Goal: Find specific page/section: Find specific page/section

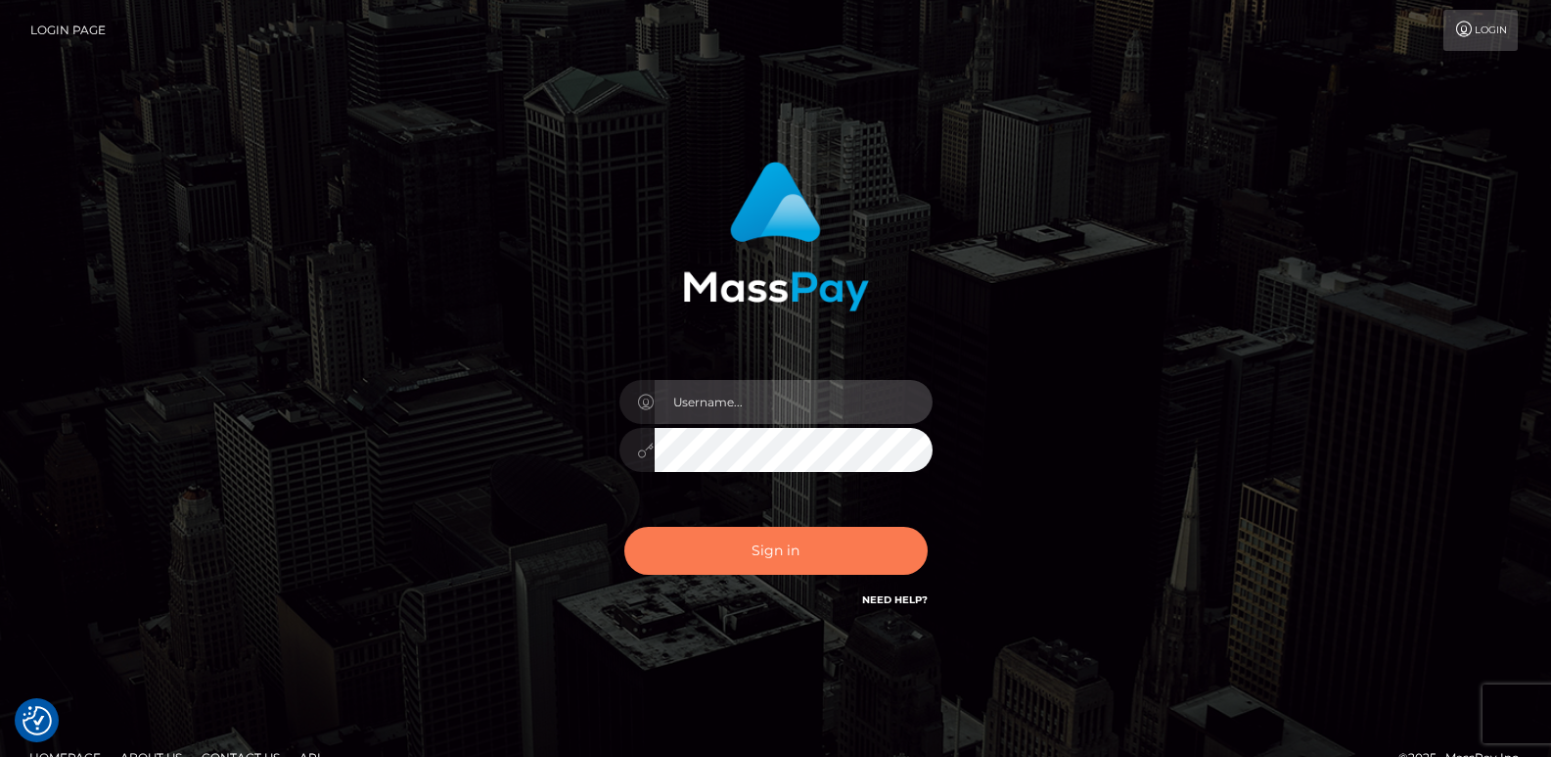
type input "[DOMAIN_NAME]"
click at [743, 547] on button "Sign in" at bounding box center [775, 551] width 303 height 48
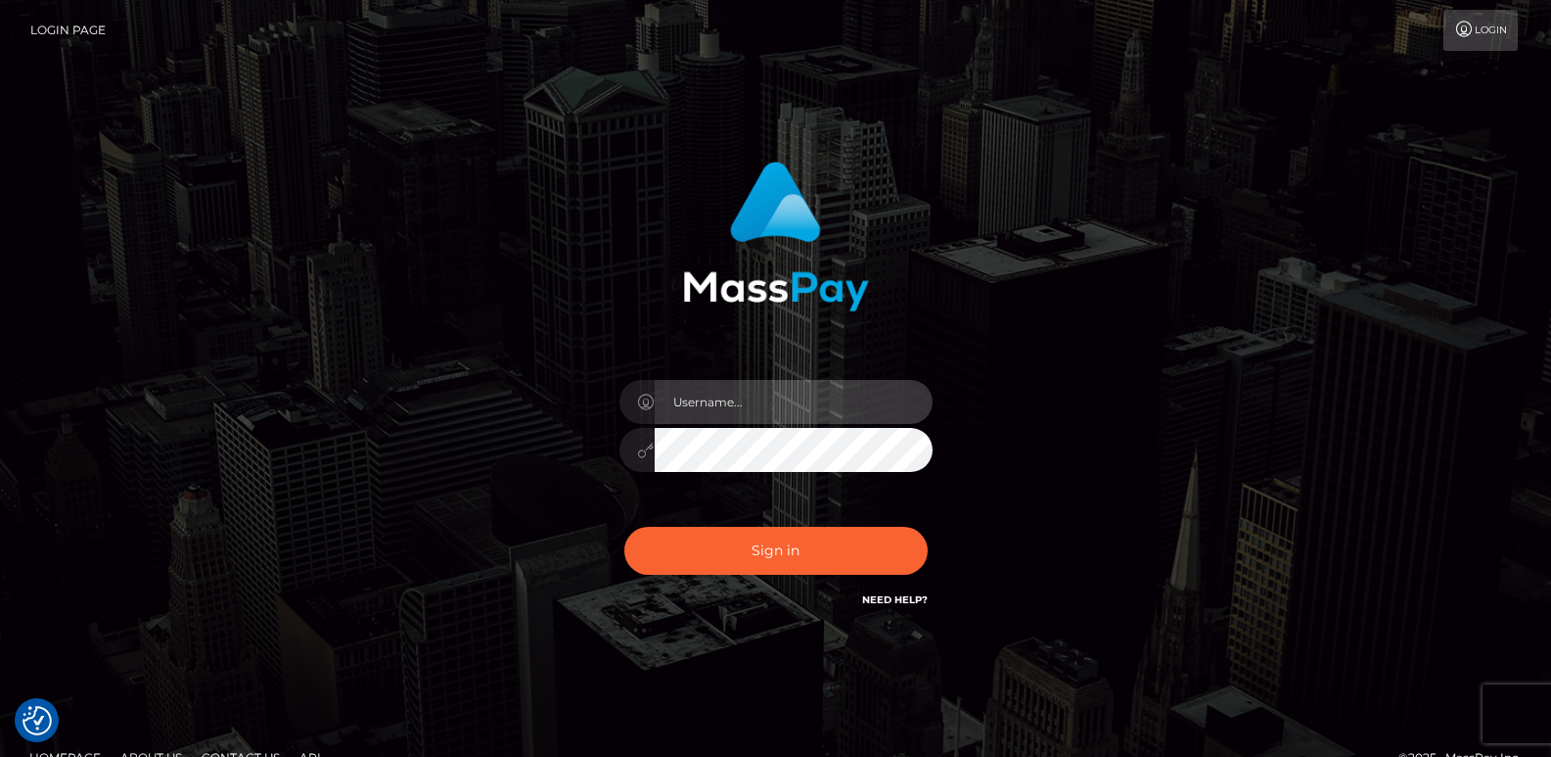
type input "[DOMAIN_NAME]"
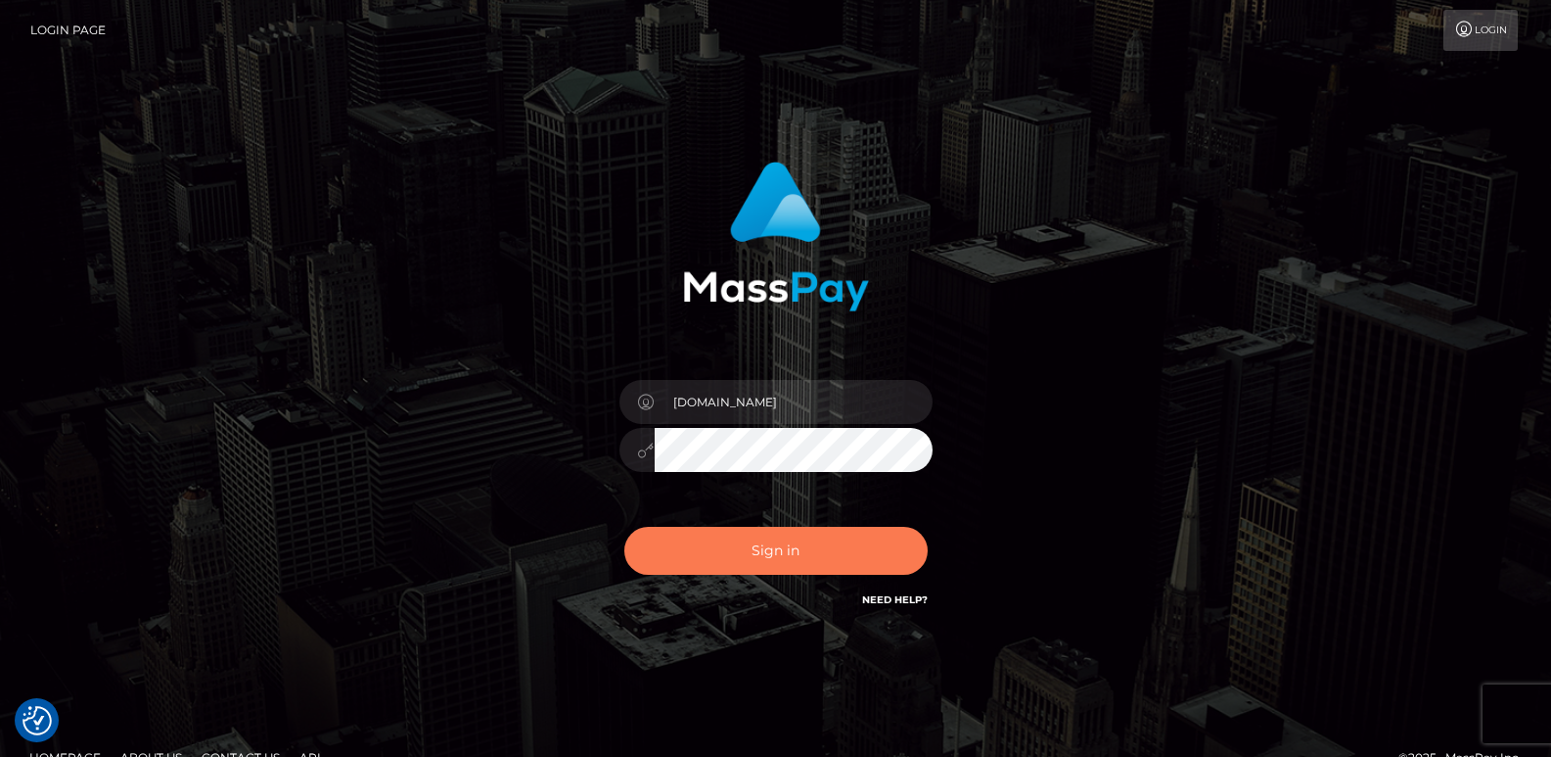
click at [743, 547] on button "Sign in" at bounding box center [775, 551] width 303 height 48
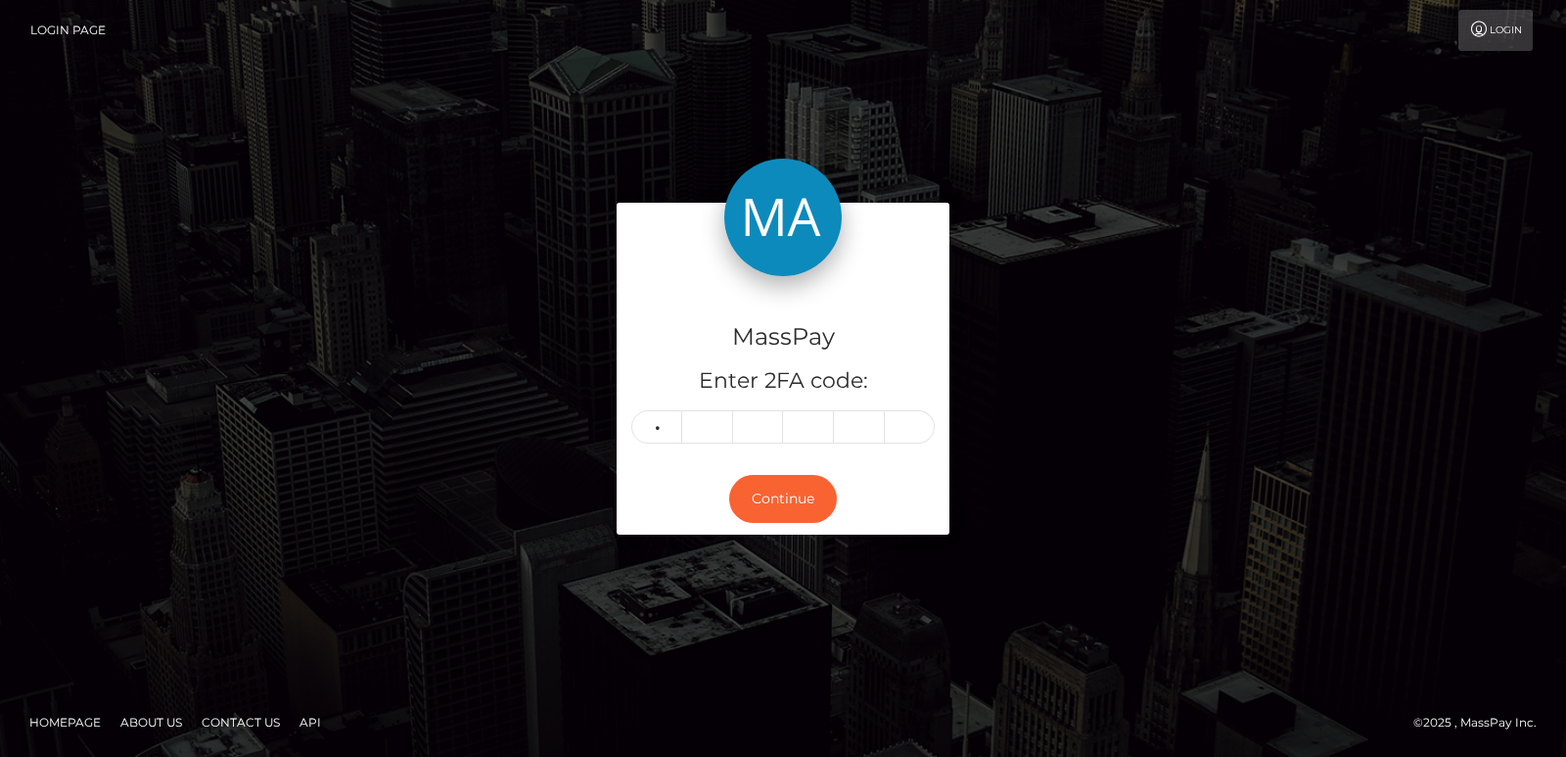
type input "5"
type input "7"
type input "3"
type input "0"
type input "5"
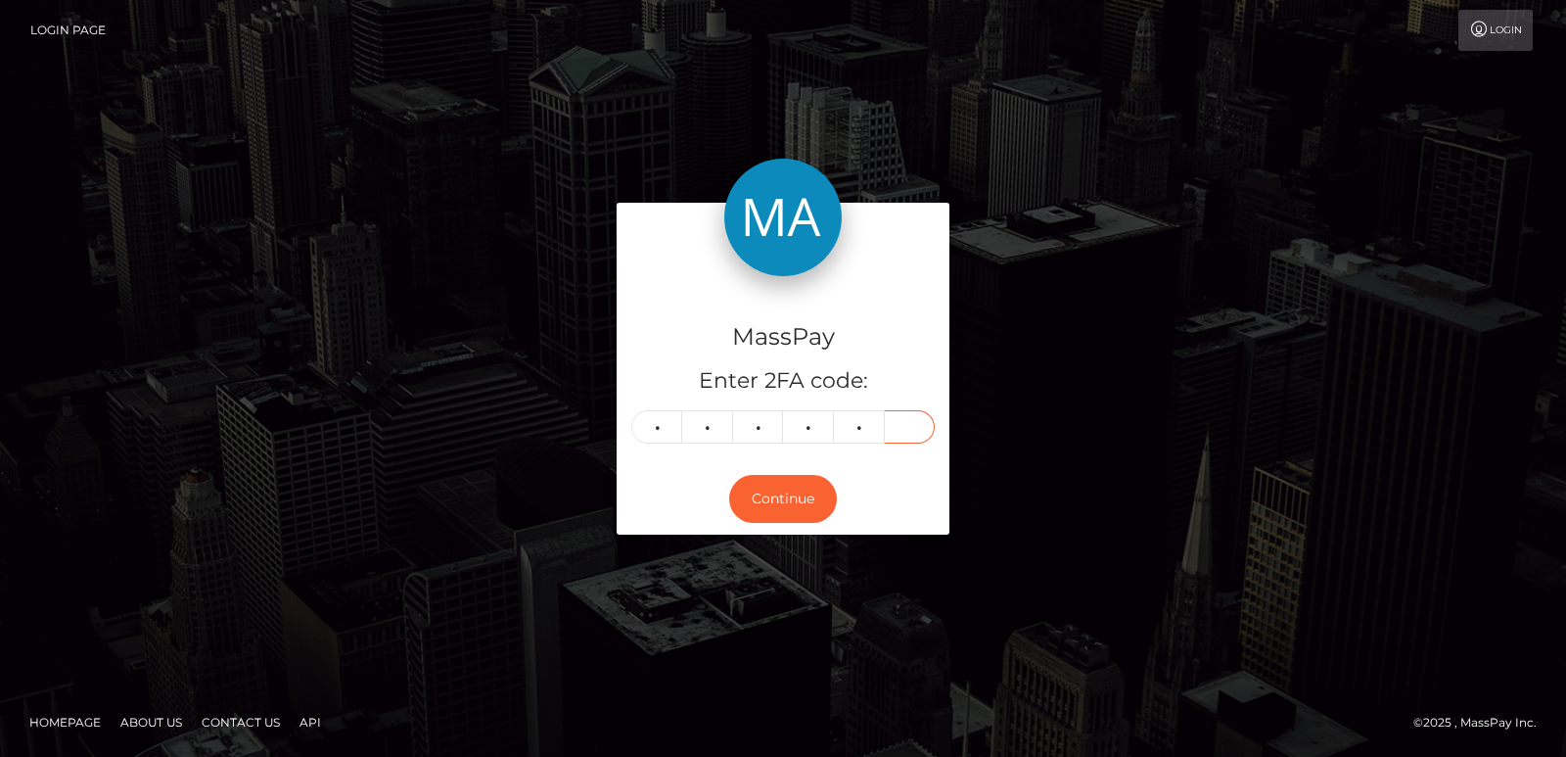
type input "3"
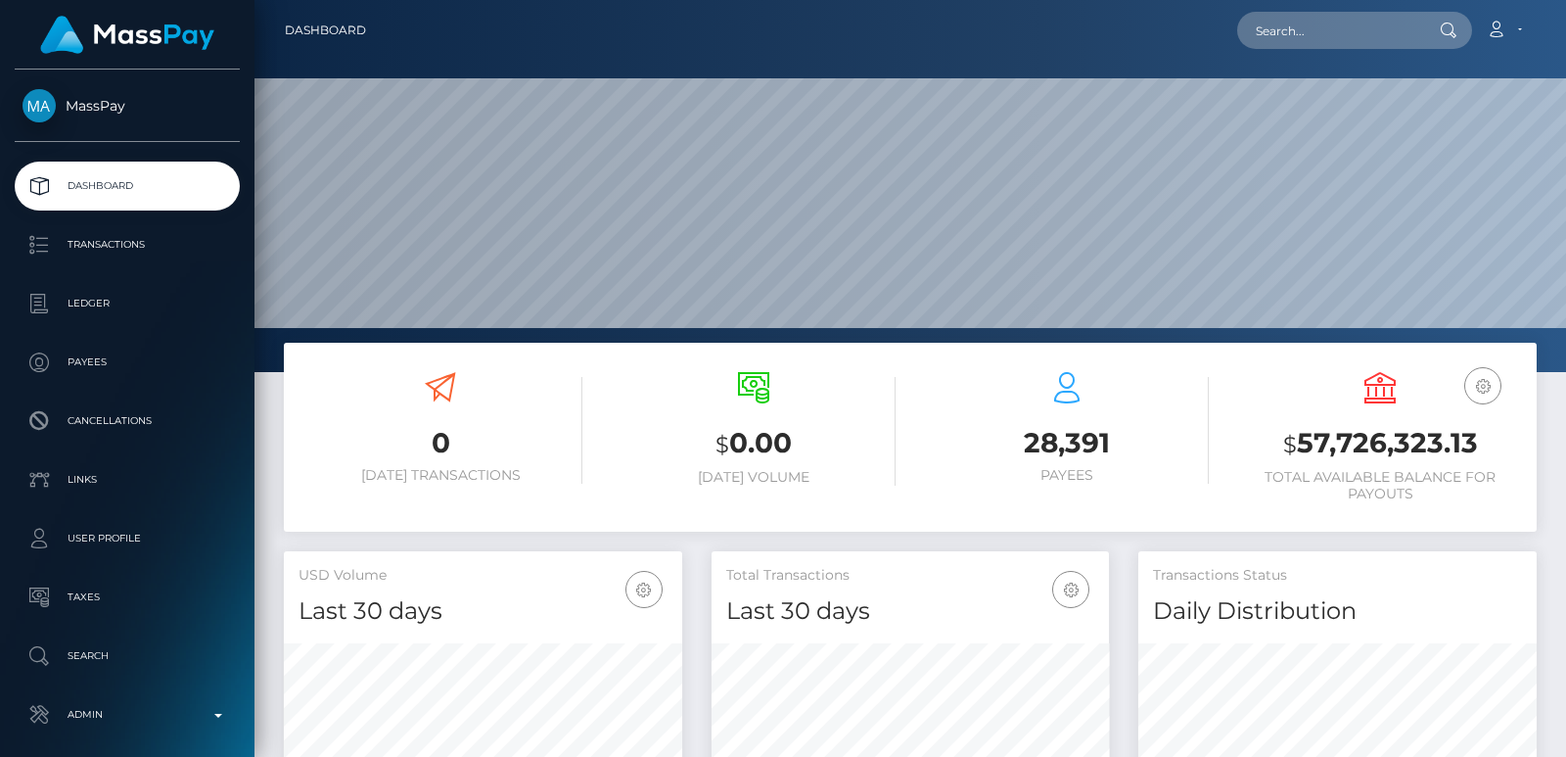
scroll to position [347, 397]
click at [1299, 45] on input "text" at bounding box center [1329, 30] width 184 height 37
paste input "temporarily-yours@hotmail.com"
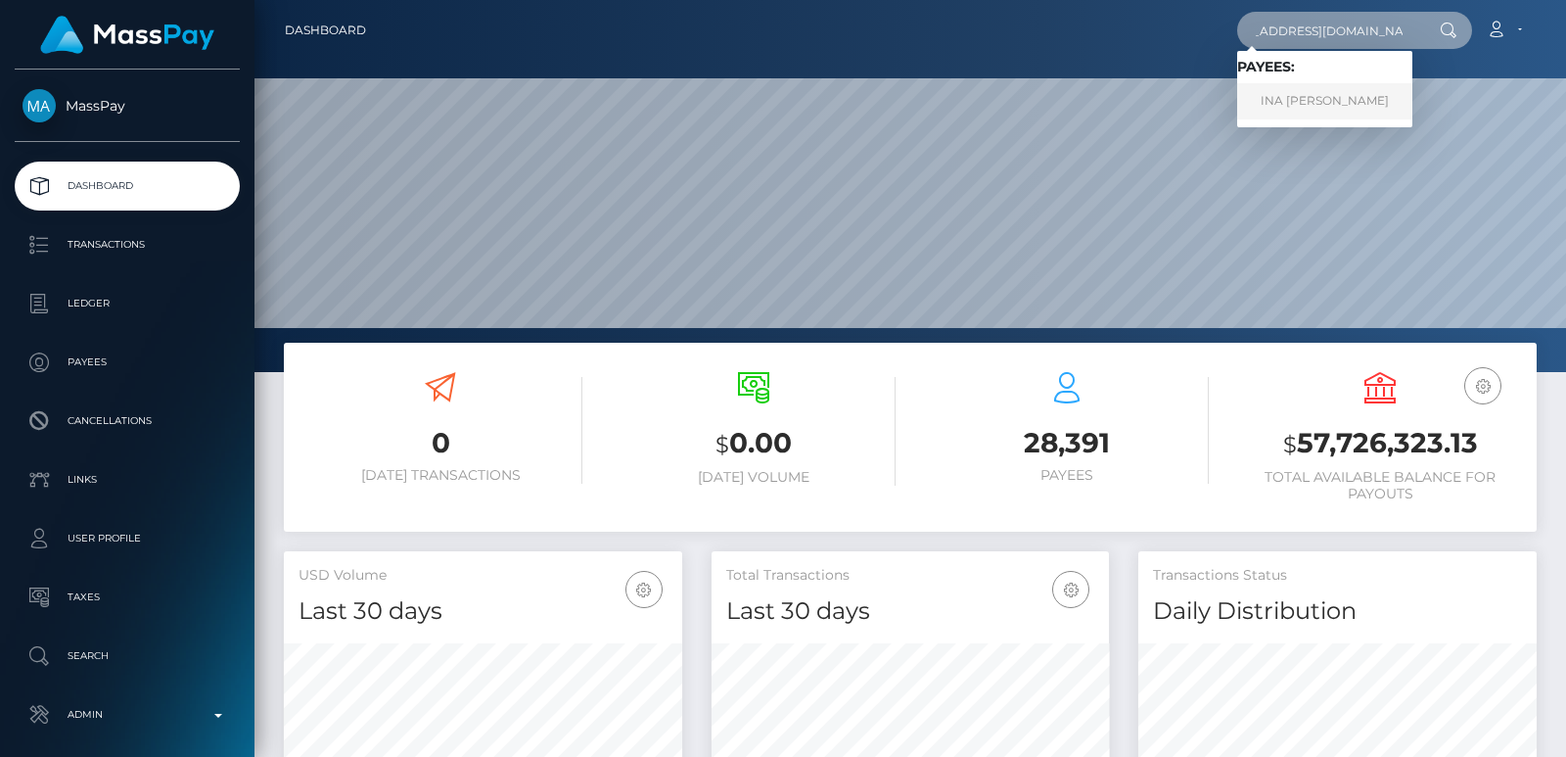
type input "temporarily-yours@hotmail.com"
click at [1357, 100] on link "INA TAMARA DOMENTAT" at bounding box center [1324, 101] width 175 height 36
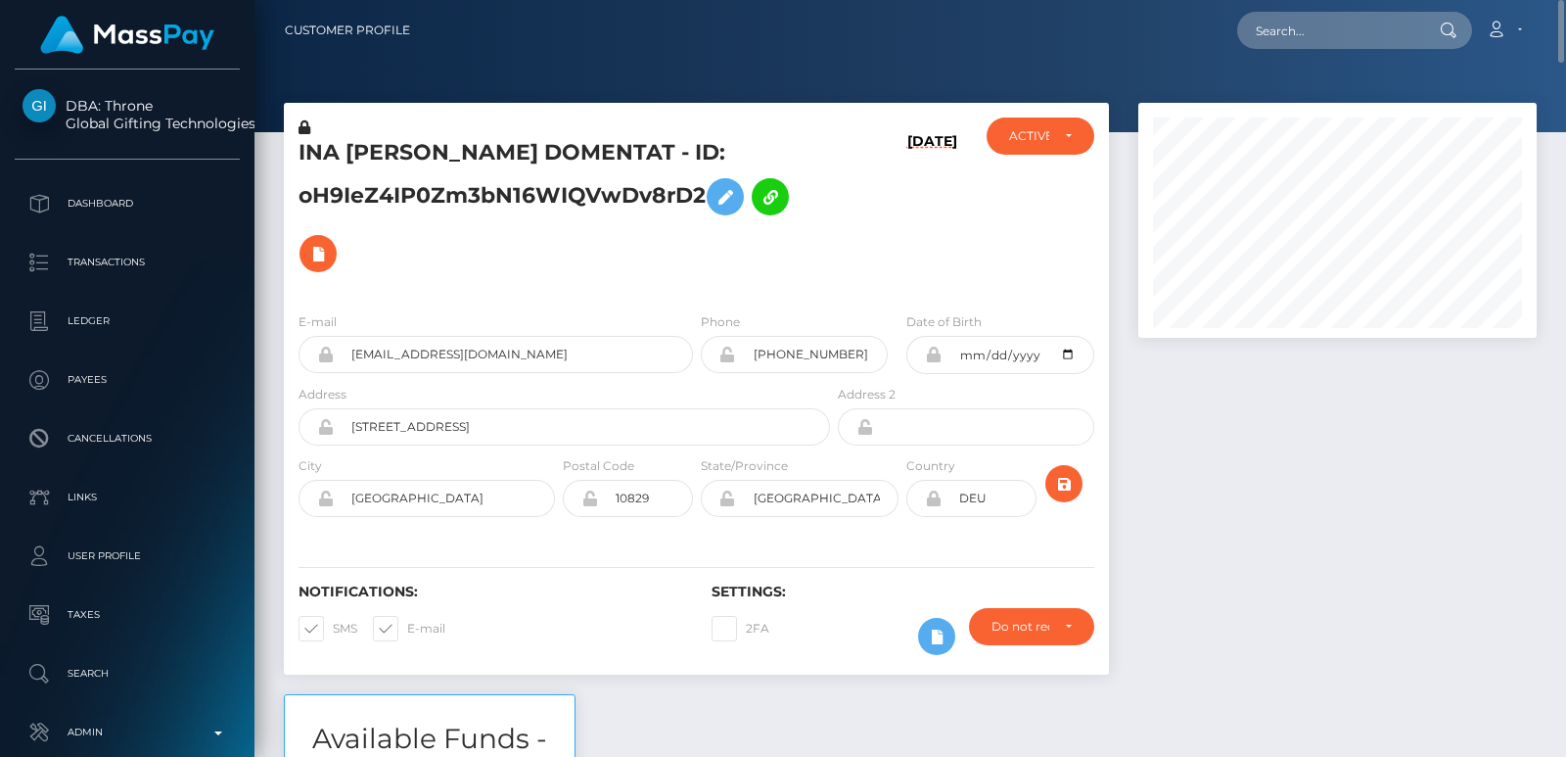
click at [418, 140] on h5 "INA TAMARA DOMENTAT - ID: oH9IeZ4IP0Zm3bN16WIQVwDv8rD2" at bounding box center [559, 210] width 521 height 144
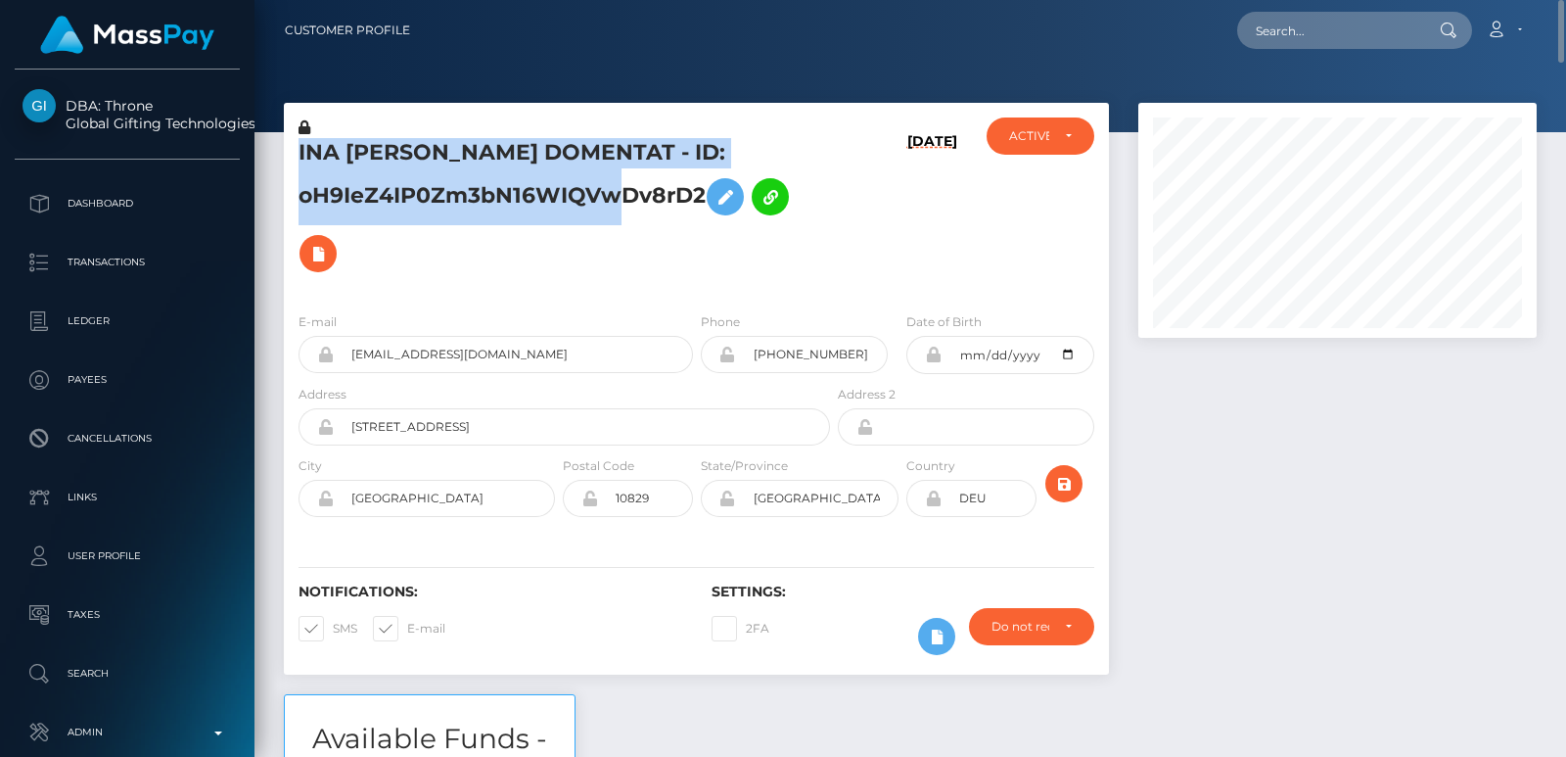
click at [418, 140] on h5 "INA TAMARA DOMENTAT - ID: oH9IeZ4IP0Zm3bN16WIQVwDv8rD2" at bounding box center [559, 210] width 521 height 144
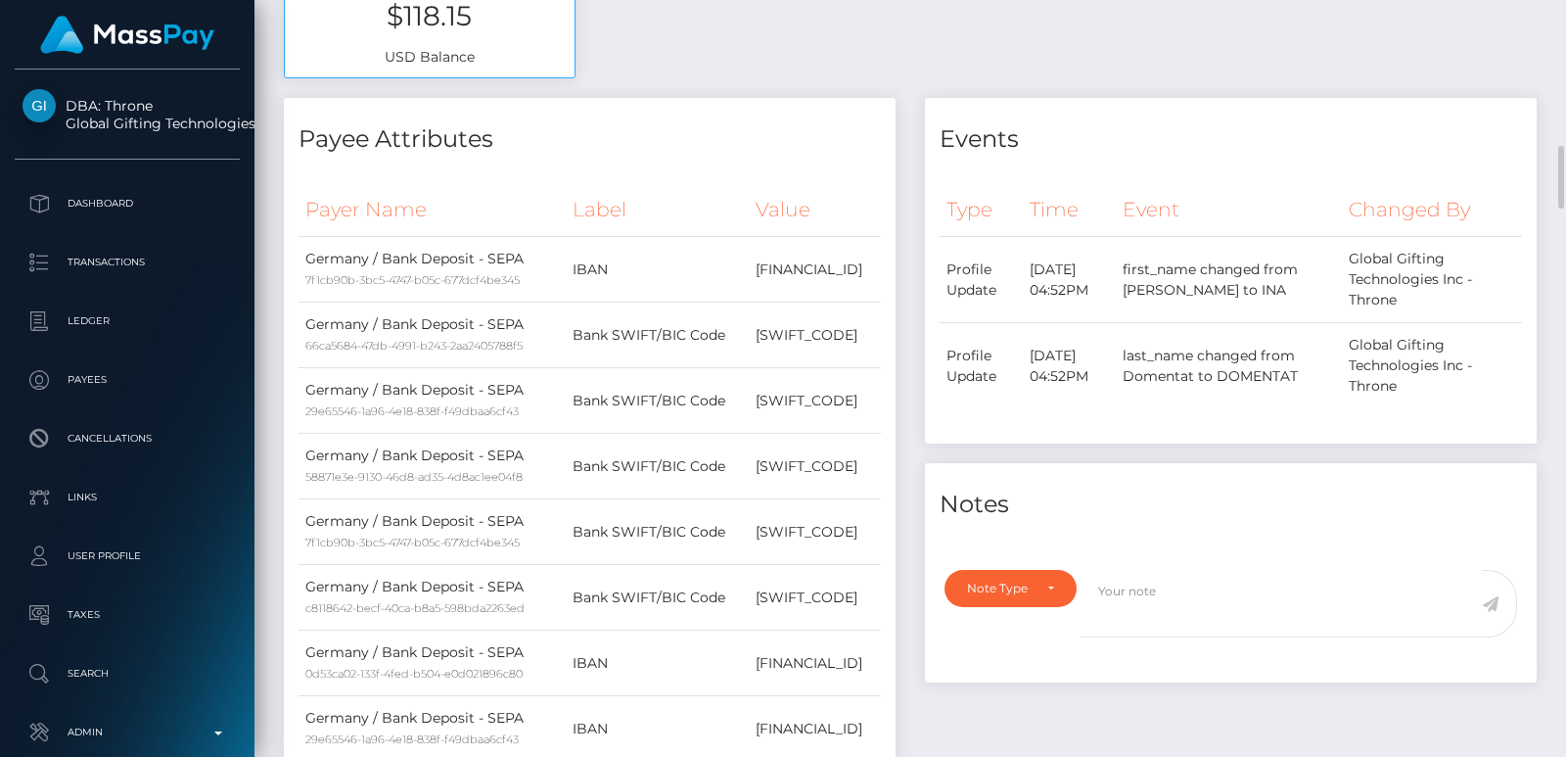
scroll to position [1086, 0]
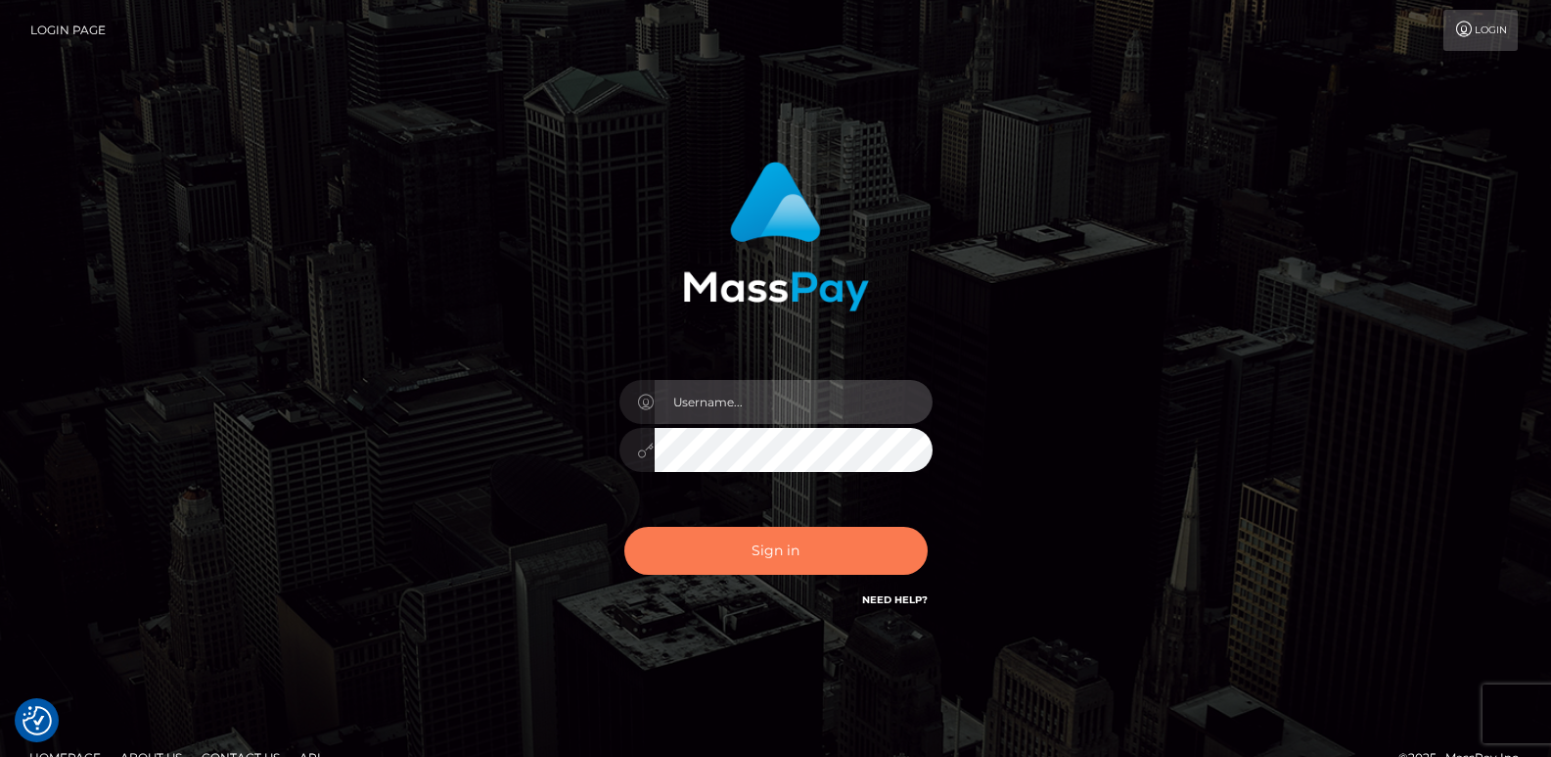
type input "ts2.es"
click at [780, 543] on button "Sign in" at bounding box center [775, 551] width 303 height 48
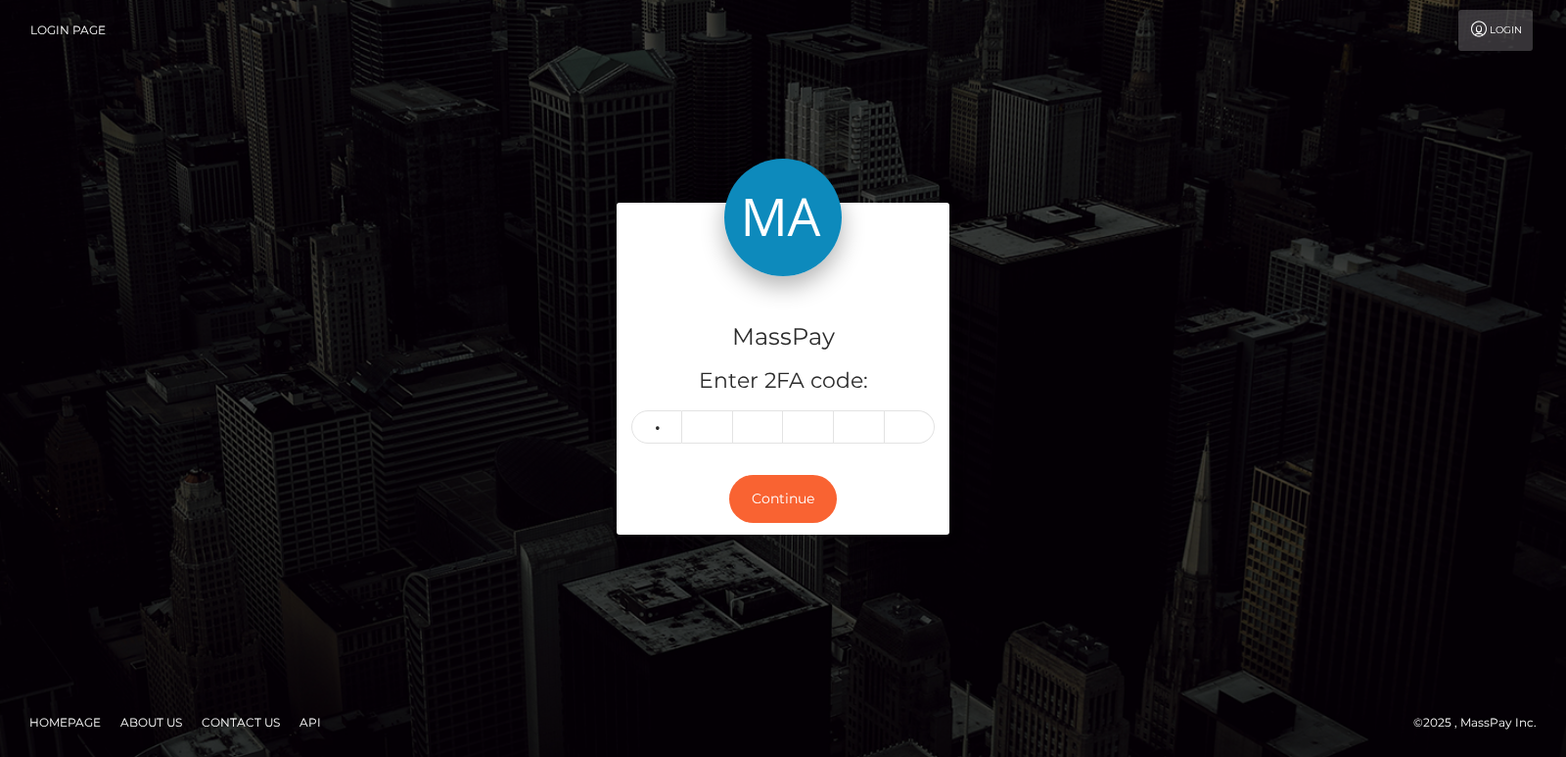
type input "2"
type input "9"
type input "7"
type input "4"
type input "2"
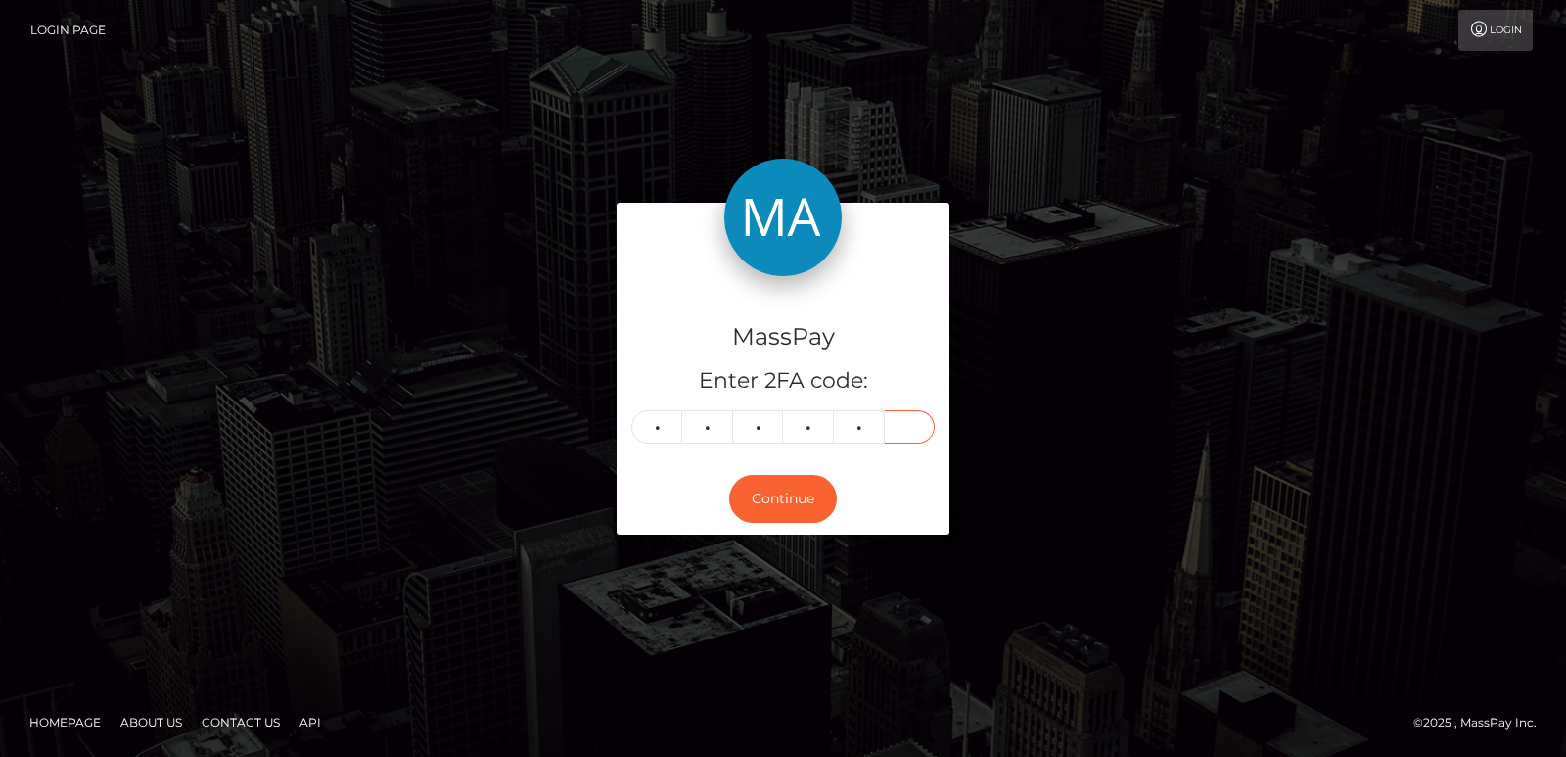
type input "4"
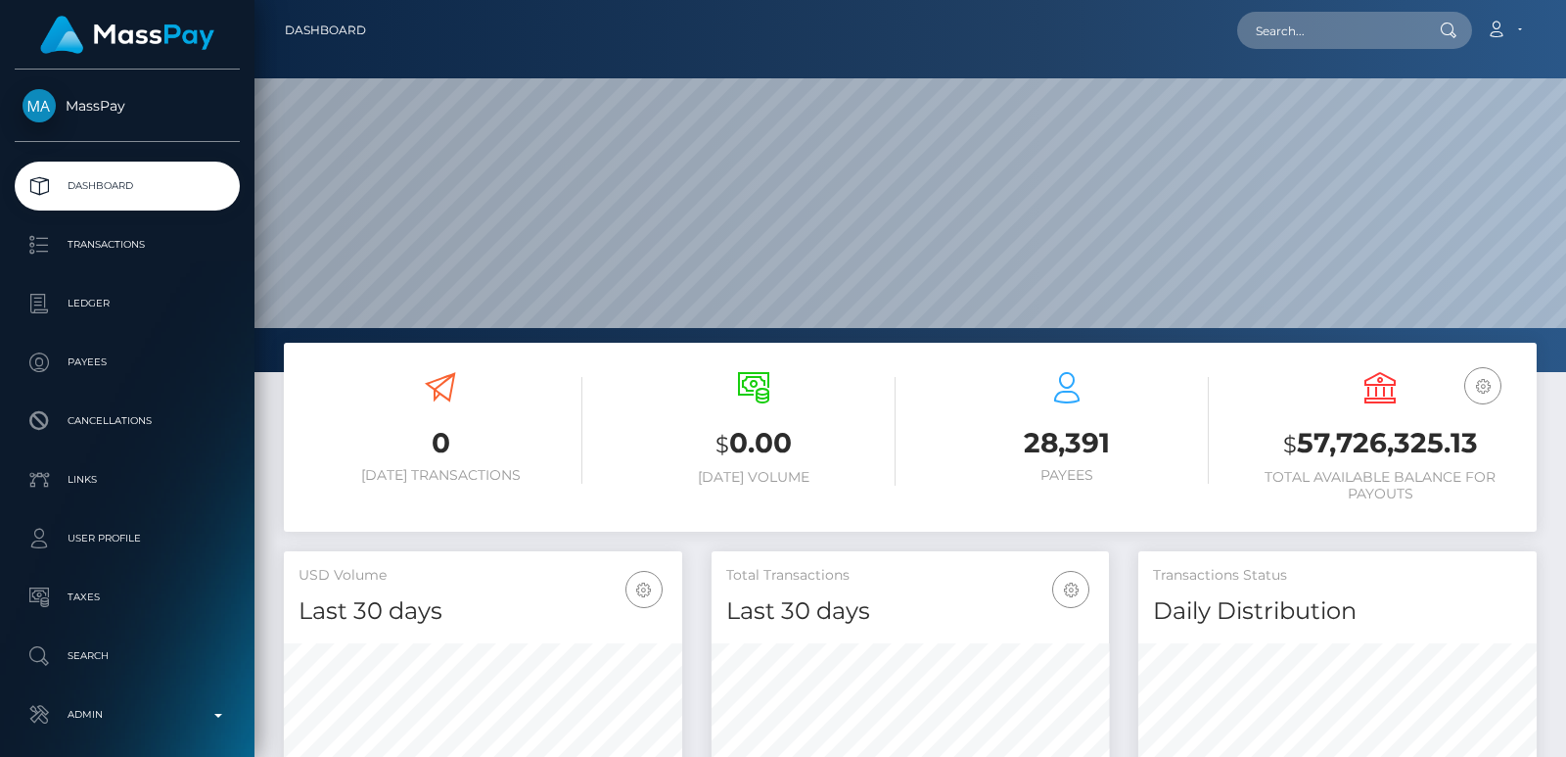
scroll to position [347, 397]
click at [1256, 24] on input "text" at bounding box center [1329, 30] width 184 height 37
paste input "[EMAIL_ADDRESS][DOMAIN_NAME]"
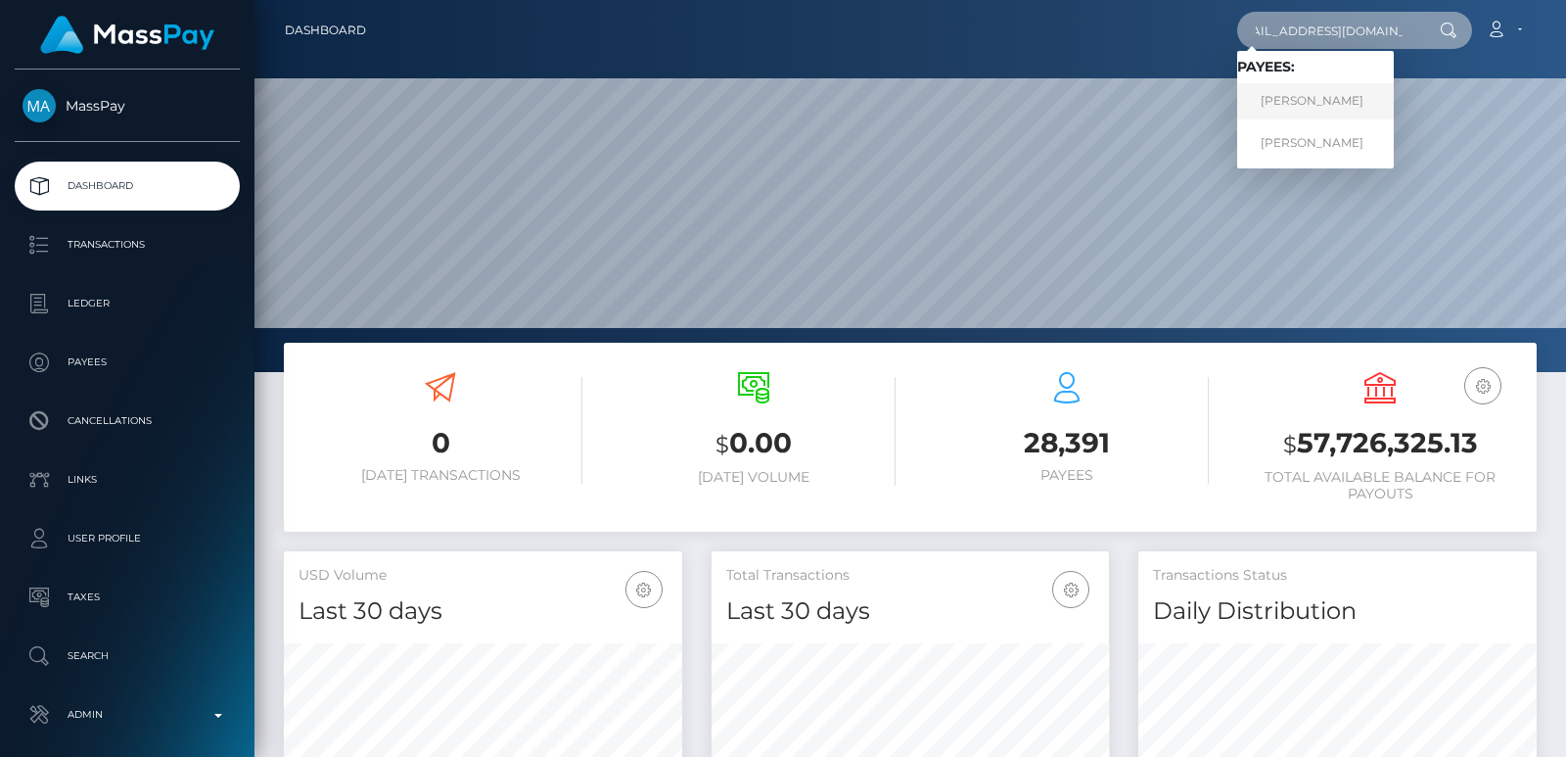
type input "[EMAIL_ADDRESS][DOMAIN_NAME]"
click at [1253, 107] on link "LEANNY G GOMEZ ROSARIO" at bounding box center [1315, 101] width 157 height 36
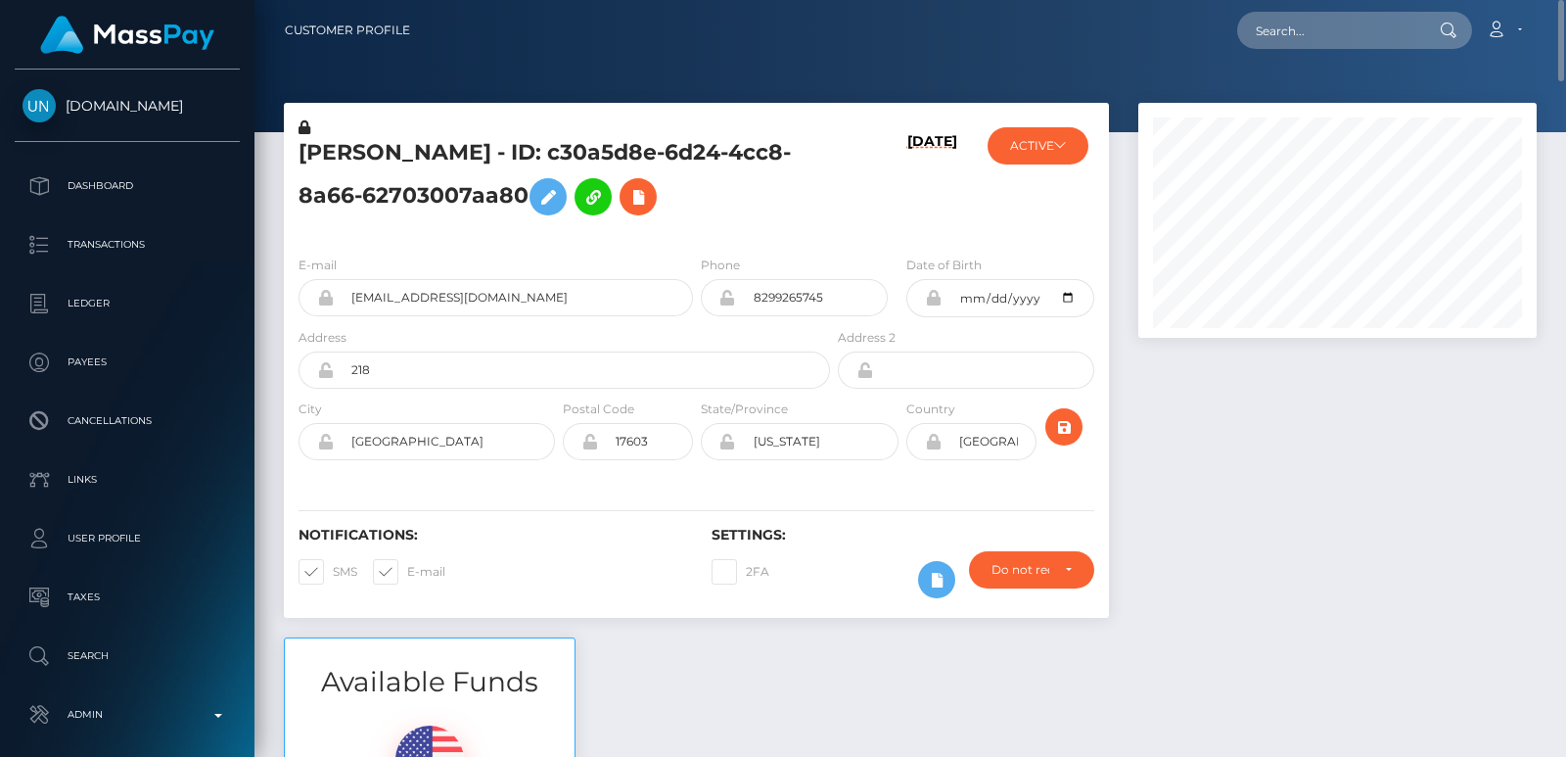
click at [338, 131] on div "[PERSON_NAME] - ID: c30a5d8e-6d24-4cc8-8a66-62703007aa80" at bounding box center [559, 178] width 550 height 122
click at [338, 139] on h5 "[PERSON_NAME] - ID: c30a5d8e-6d24-4cc8-8a66-62703007aa80" at bounding box center [559, 181] width 521 height 87
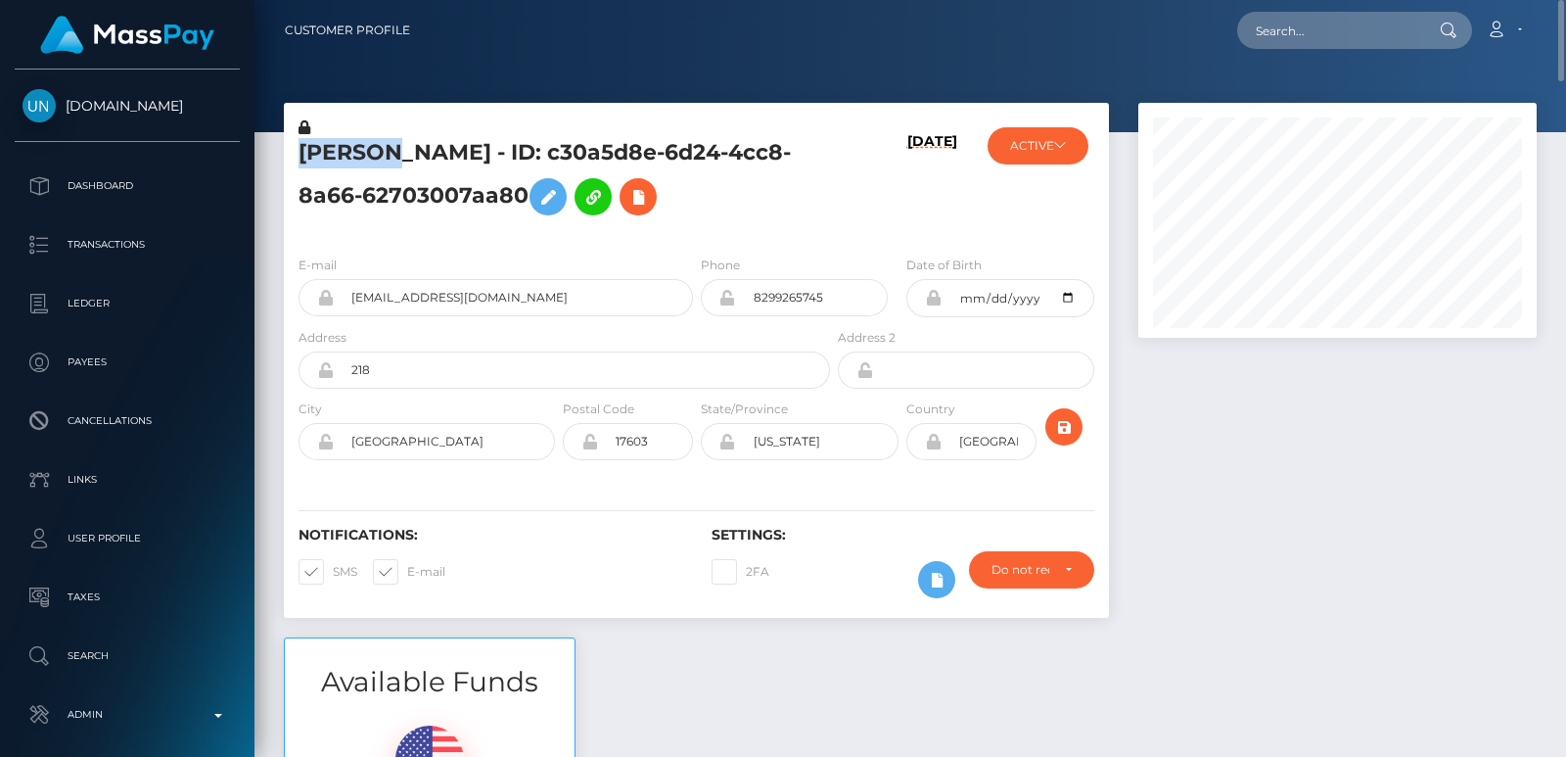
copy h5 "LEANNY"
